Goal: Find specific page/section: Find specific page/section

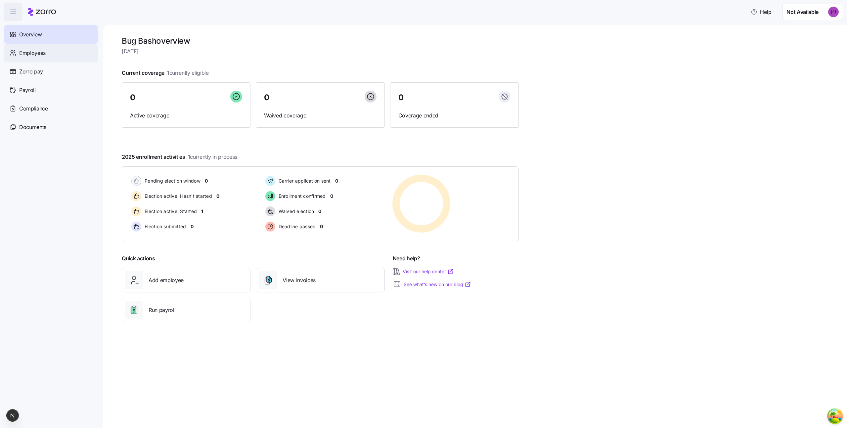
click at [22, 60] on div "Employees" at bounding box center [51, 53] width 94 height 19
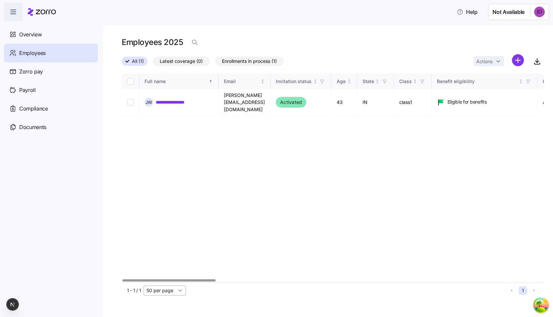
click at [168, 292] on input "50 per page" at bounding box center [165, 291] width 42 height 10
click at [255, 182] on div "**********" at bounding box center [333, 178] width 422 height 209
